Goal: Information Seeking & Learning: Learn about a topic

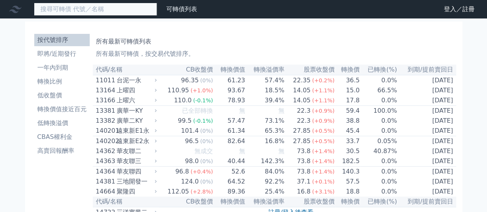
click at [109, 8] on input at bounding box center [95, 9] width 123 height 13
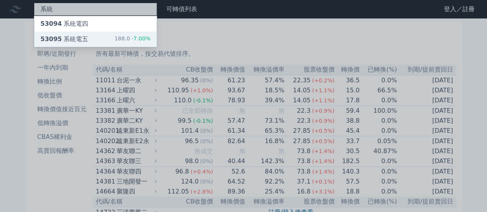
type input "系統"
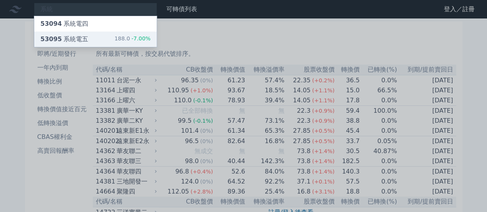
click at [57, 40] on span "53095" at bounding box center [51, 38] width 22 height 7
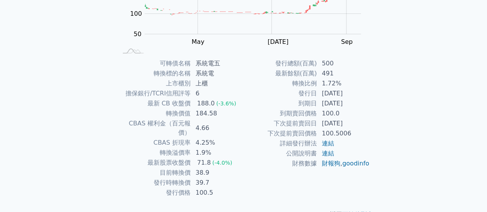
scroll to position [144, 0]
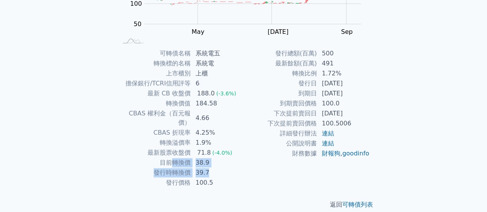
drag, startPoint x: 180, startPoint y: 156, endPoint x: 207, endPoint y: 162, distance: 27.3
click at [207, 162] on tbody "可轉債名稱 系統電五 轉換標的名稱 系統電 上市櫃別 上櫃 擔保銀行/TCRI信用評等 6 最新 CB 收盤價 188.0 (-3.6%) 轉換價值 184.…" at bounding box center [180, 118] width 126 height 139
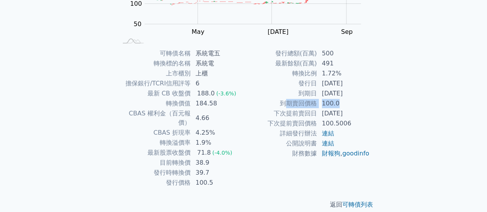
drag, startPoint x: 288, startPoint y: 105, endPoint x: 337, endPoint y: 104, distance: 48.5
click at [337, 104] on tr "到期賣回價格 100.0" at bounding box center [307, 104] width 126 height 10
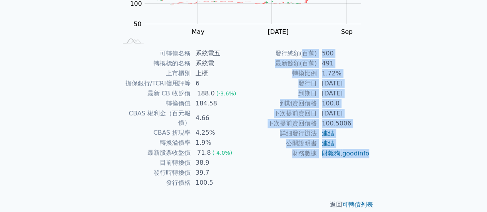
drag, startPoint x: 303, startPoint y: 53, endPoint x: 357, endPoint y: 158, distance: 117.8
click at [355, 159] on tbody "發行總額(百萬) 500 最新餘額(百萬) 491 轉換比例 1.72% 發行日 [DATE] 到期日 [DATE] 到期賣回價格 100.0 下次提前賣回日…" at bounding box center [307, 104] width 126 height 110
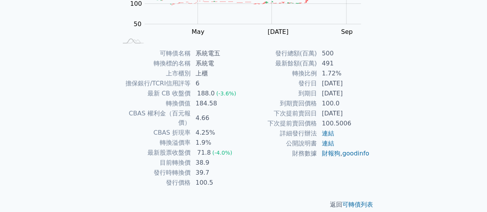
click at [387, 111] on div "可轉債列表 › 53095 系統電五 53095 系統電五 可轉債詳細資訊 Zoom Out 100 40 60 80 100 300 250 200 150…" at bounding box center [244, 47] width 296 height 347
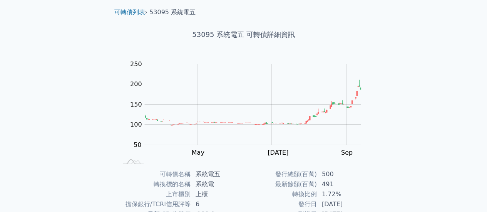
scroll to position [0, 0]
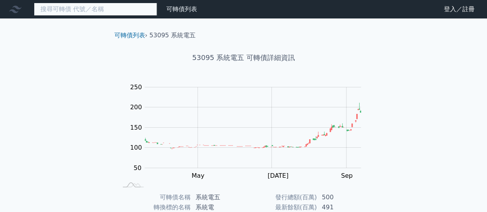
click at [109, 12] on input at bounding box center [95, 9] width 123 height 13
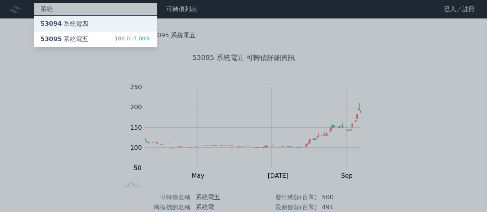
type input "系統"
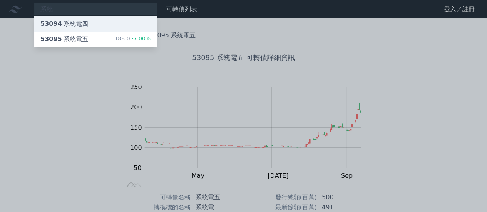
click at [91, 25] on div "53094 系統電四" at bounding box center [95, 23] width 122 height 15
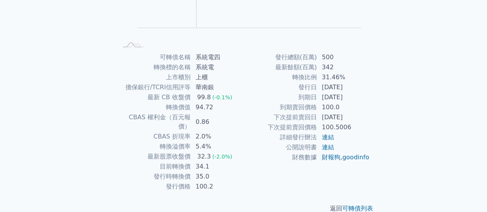
scroll to position [144, 0]
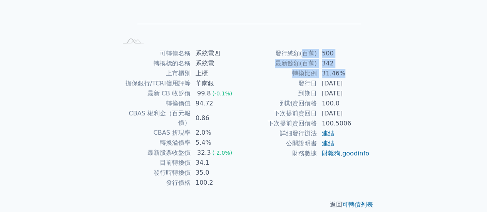
drag, startPoint x: 313, startPoint y: 59, endPoint x: 344, endPoint y: 72, distance: 33.4
click at [344, 72] on tbody "發行總額(百萬) 500 最新餘額(百萬) 342 轉換比例 31.46% 發行日 [DATE] 到期日 [DATE] 到期賣回價格 100.0 下次提前賣回…" at bounding box center [307, 104] width 126 height 110
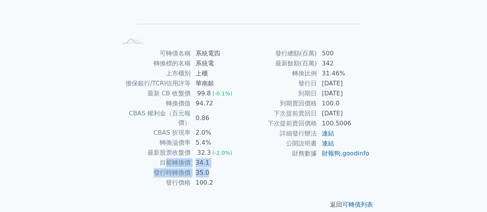
drag, startPoint x: 192, startPoint y: 152, endPoint x: 213, endPoint y: 165, distance: 24.9
click at [213, 165] on tbody "可轉債名稱 系統電四 轉換標的名稱 系統電 上市櫃別 上櫃 擔保銀行/TCRI信用評等 華南銀 最新 CB 收盤價 99.8 (-0.1%) 轉換價值 94.…" at bounding box center [180, 118] width 126 height 139
drag, startPoint x: 293, startPoint y: 60, endPoint x: 354, endPoint y: 92, distance: 69.4
click at [354, 92] on tbody "發行總額(百萬) 500 最新餘額(百萬) 342 轉換比例 31.46% 發行日 [DATE] 到期日 [DATE] 到期賣回價格 100.0 下次提前賣回…" at bounding box center [307, 104] width 126 height 110
click at [364, 70] on td "31.46%" at bounding box center [343, 74] width 53 height 10
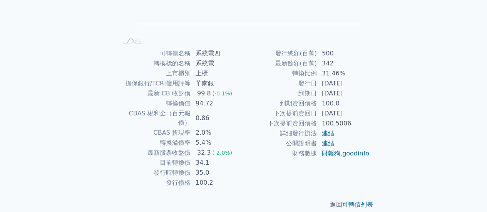
click at [364, 64] on td "342" at bounding box center [343, 64] width 53 height 10
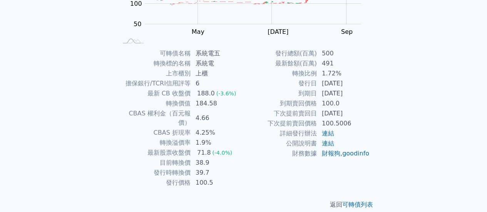
scroll to position [138, 0]
